Goal: Check status

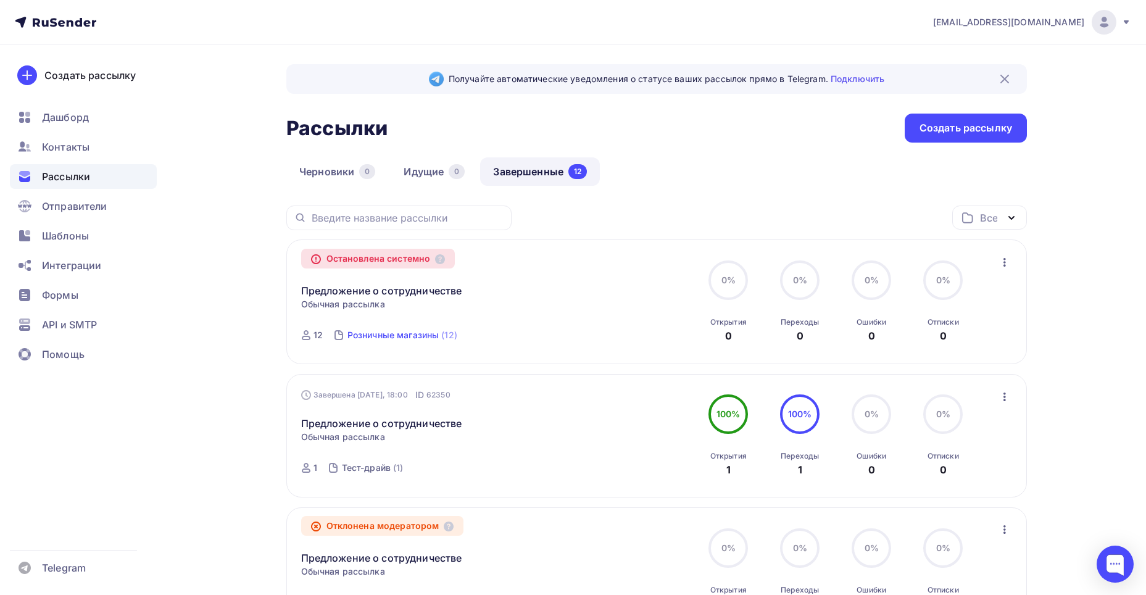
click at [394, 329] on div "Розничные магазины" at bounding box center [393, 335] width 92 height 12
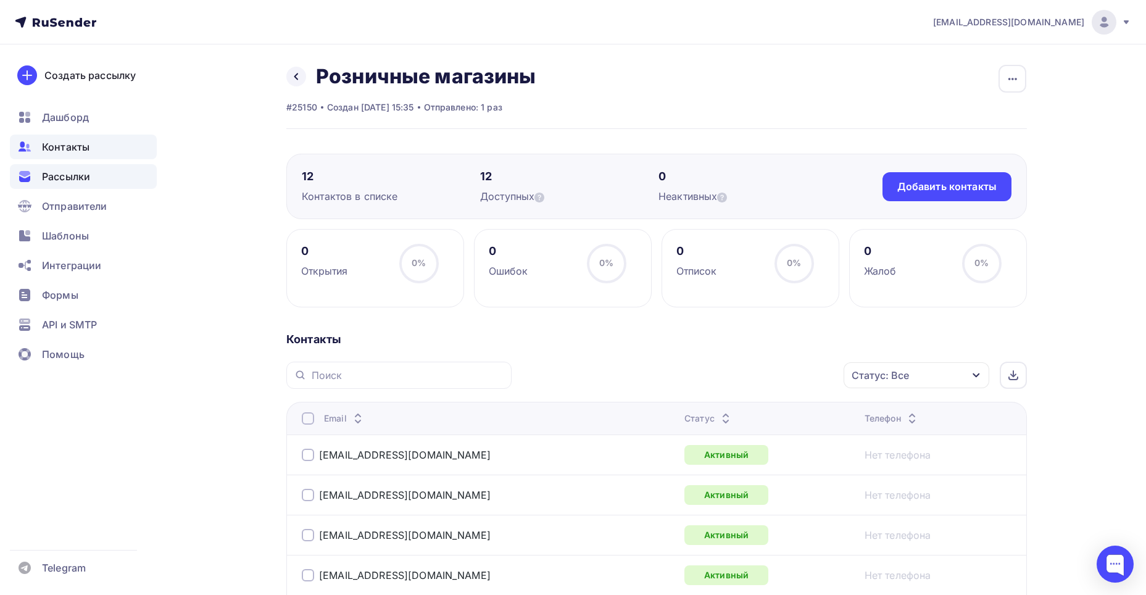
click at [60, 172] on span "Рассылки" at bounding box center [66, 176] width 48 height 15
